Goal: Information Seeking & Learning: Learn about a topic

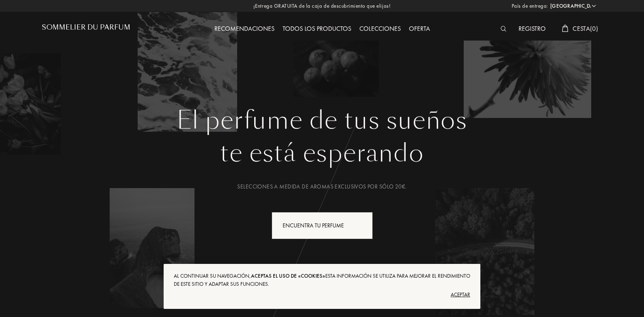
select select "ES"
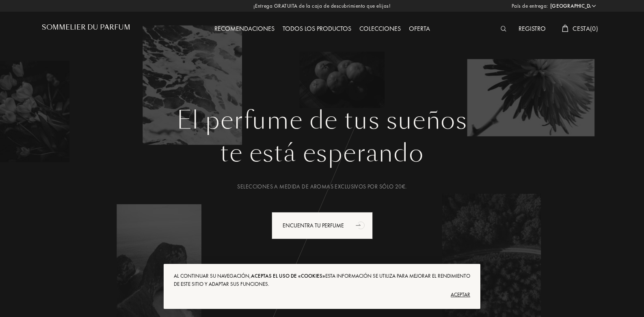
click at [462, 298] on div "Aceptar" at bounding box center [322, 295] width 296 height 13
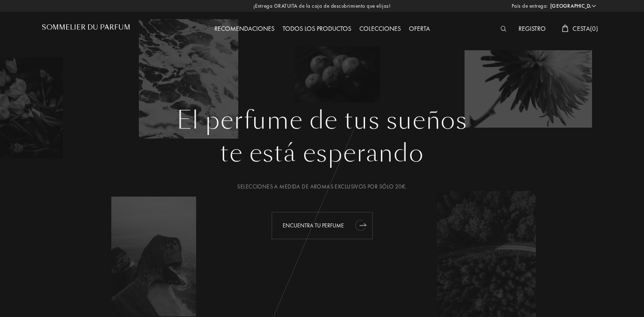
click at [341, 222] on div "Encuentra tu perfume" at bounding box center [321, 225] width 101 height 27
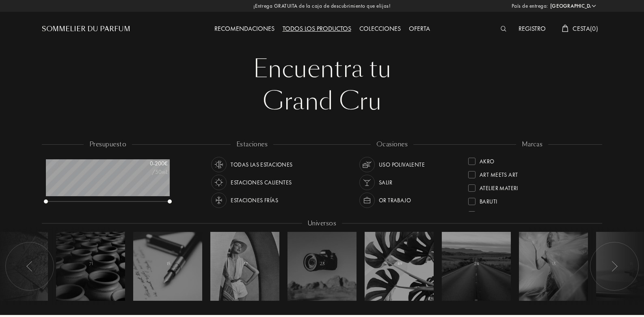
select select "ES"
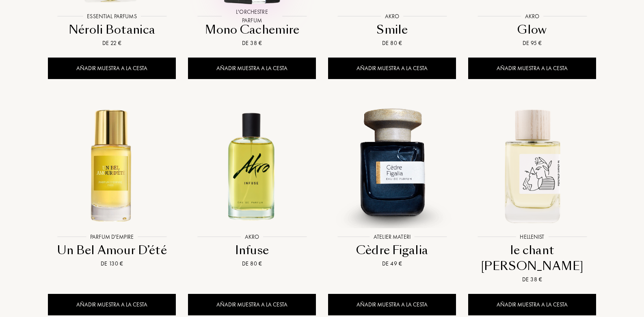
scroll to position [893, 0]
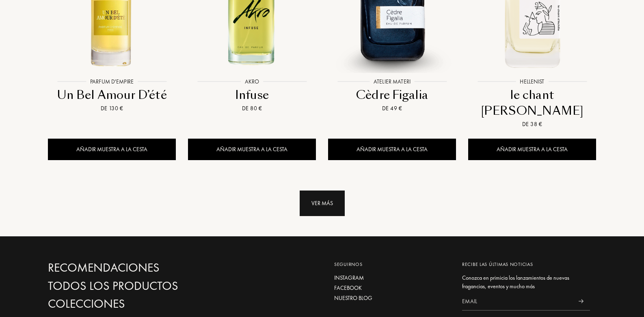
click at [322, 191] on div "Ver más" at bounding box center [321, 204] width 45 height 26
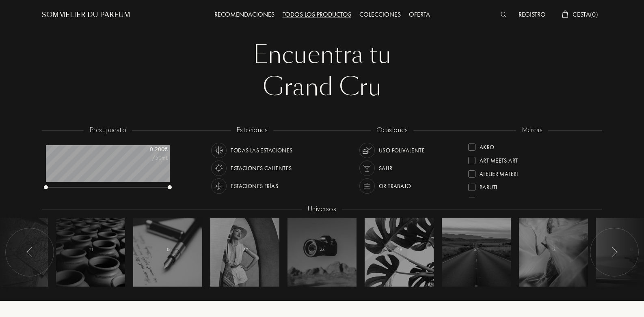
scroll to position [0, 0]
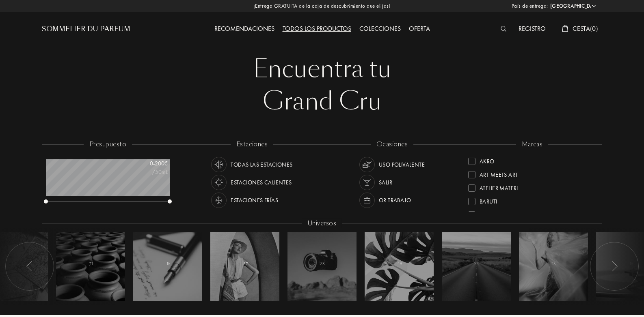
click at [254, 200] on div "Estaciones frías" at bounding box center [253, 200] width 47 height 15
click at [392, 198] on div "or trabajo" at bounding box center [395, 200] width 32 height 15
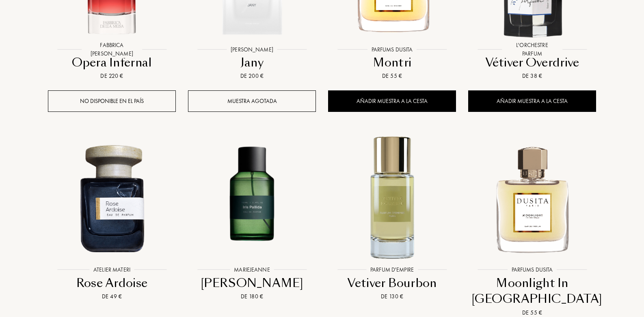
scroll to position [771, 0]
